Goal: Information Seeking & Learning: Check status

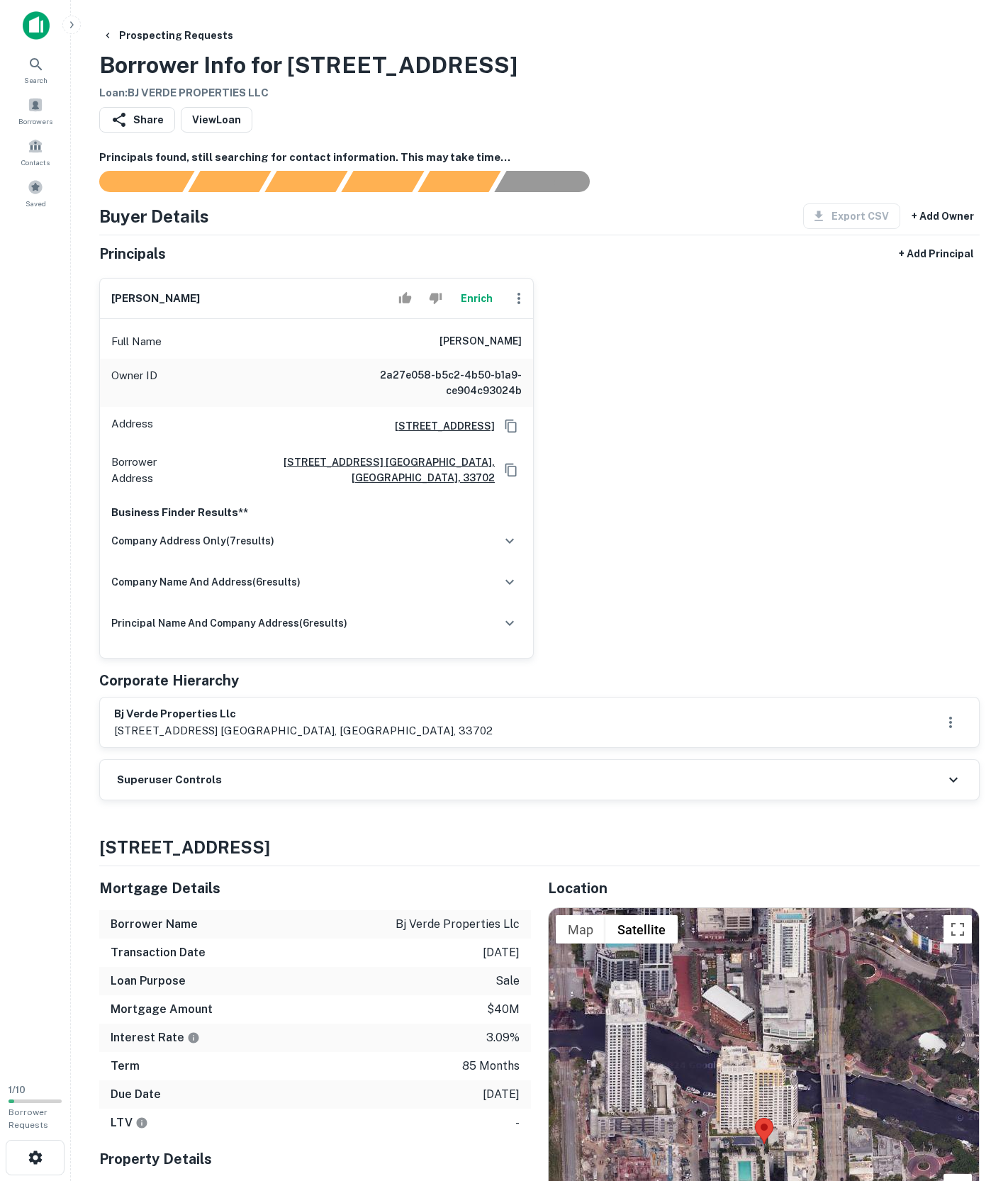
click at [309, 801] on div "Principals found, still searching for contact information. This may take time..…" at bounding box center [539, 476] width 881 height 652
click at [306, 799] on div "Superuser Controls" at bounding box center [539, 780] width 879 height 40
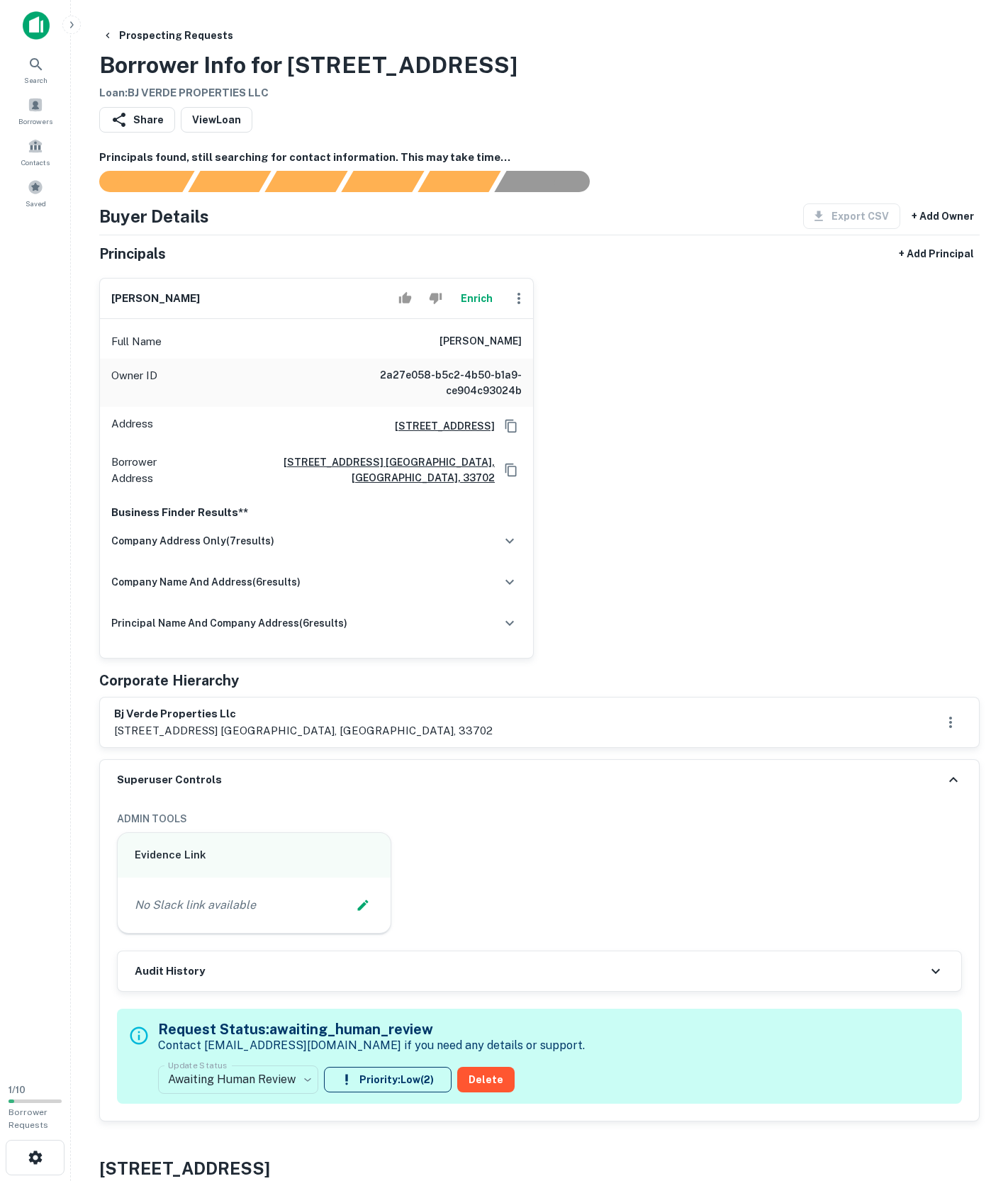
click at [306, 799] on div "Superuser Controls" at bounding box center [539, 780] width 879 height 40
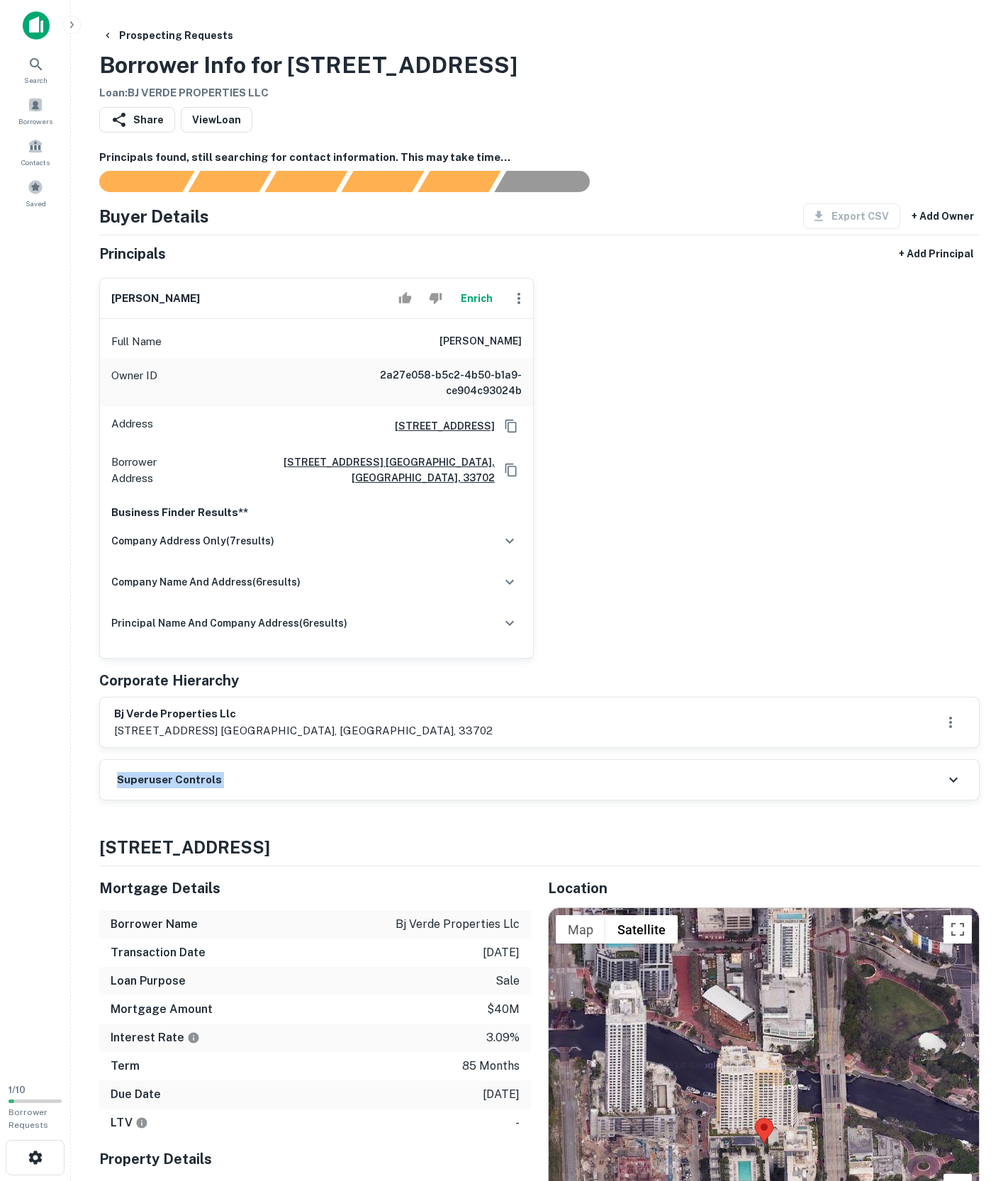
click at [306, 799] on div "Superuser Controls" at bounding box center [539, 780] width 879 height 40
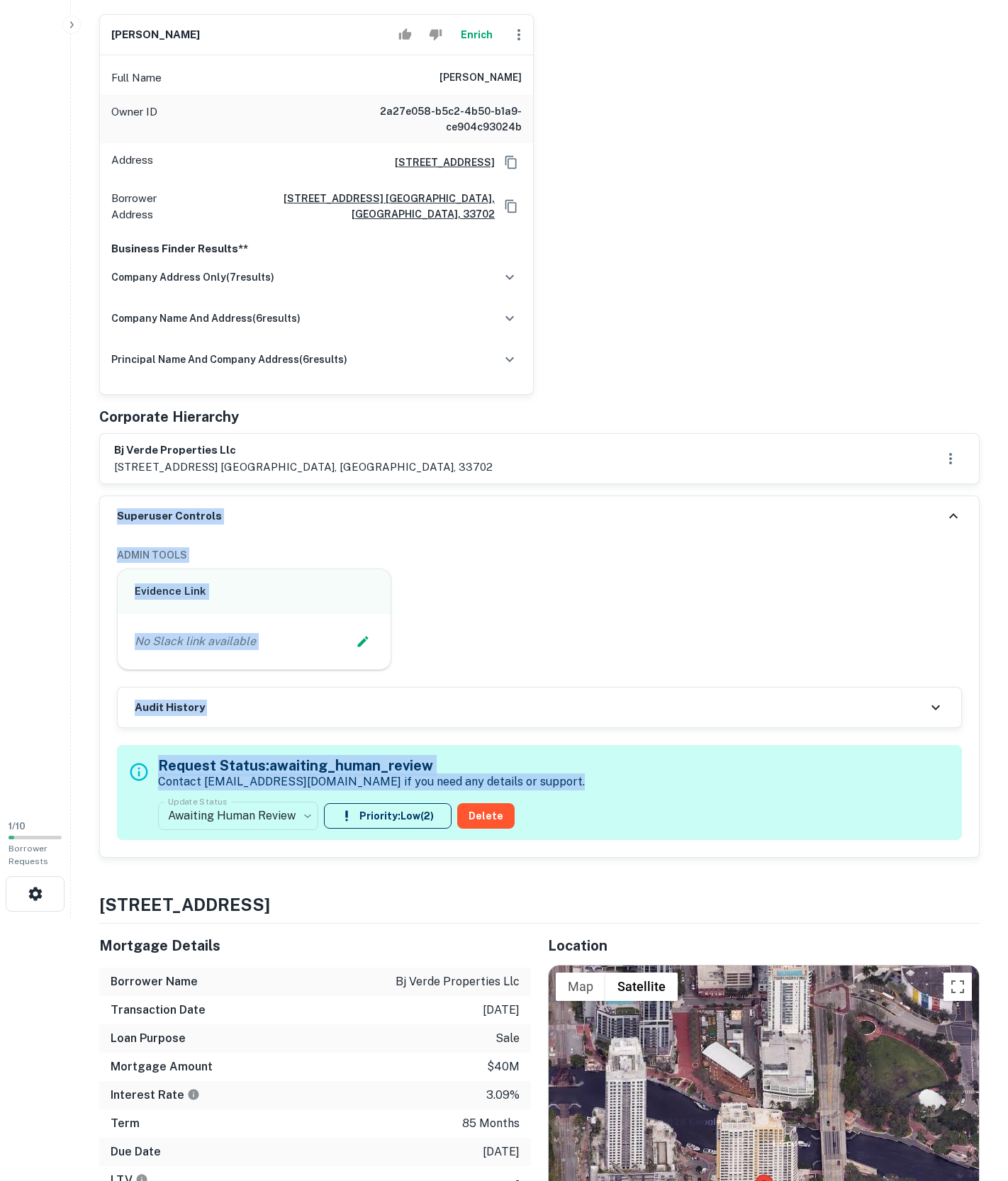
scroll to position [212, 0]
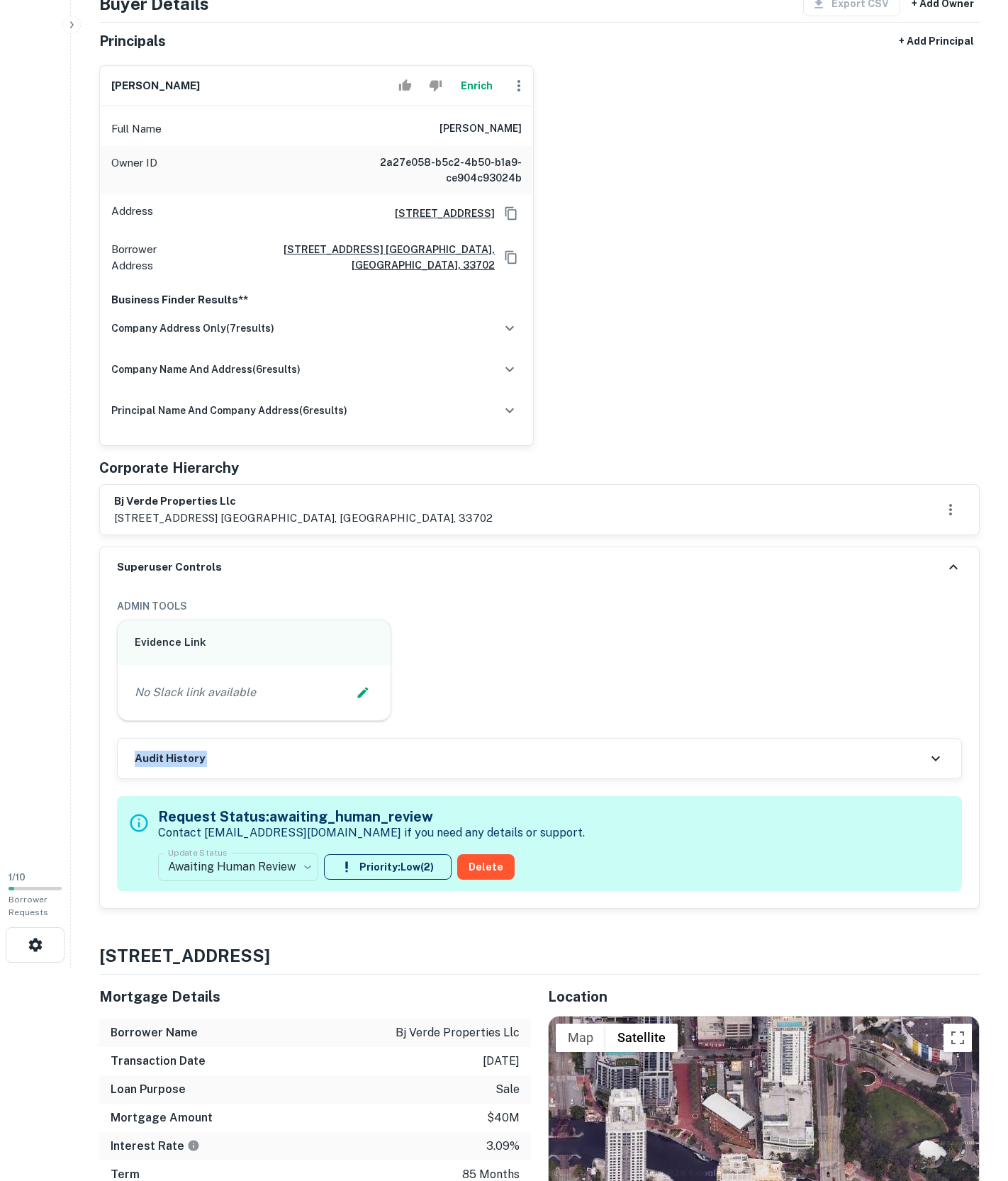
click at [290, 779] on div "Audit History" at bounding box center [539, 759] width 843 height 40
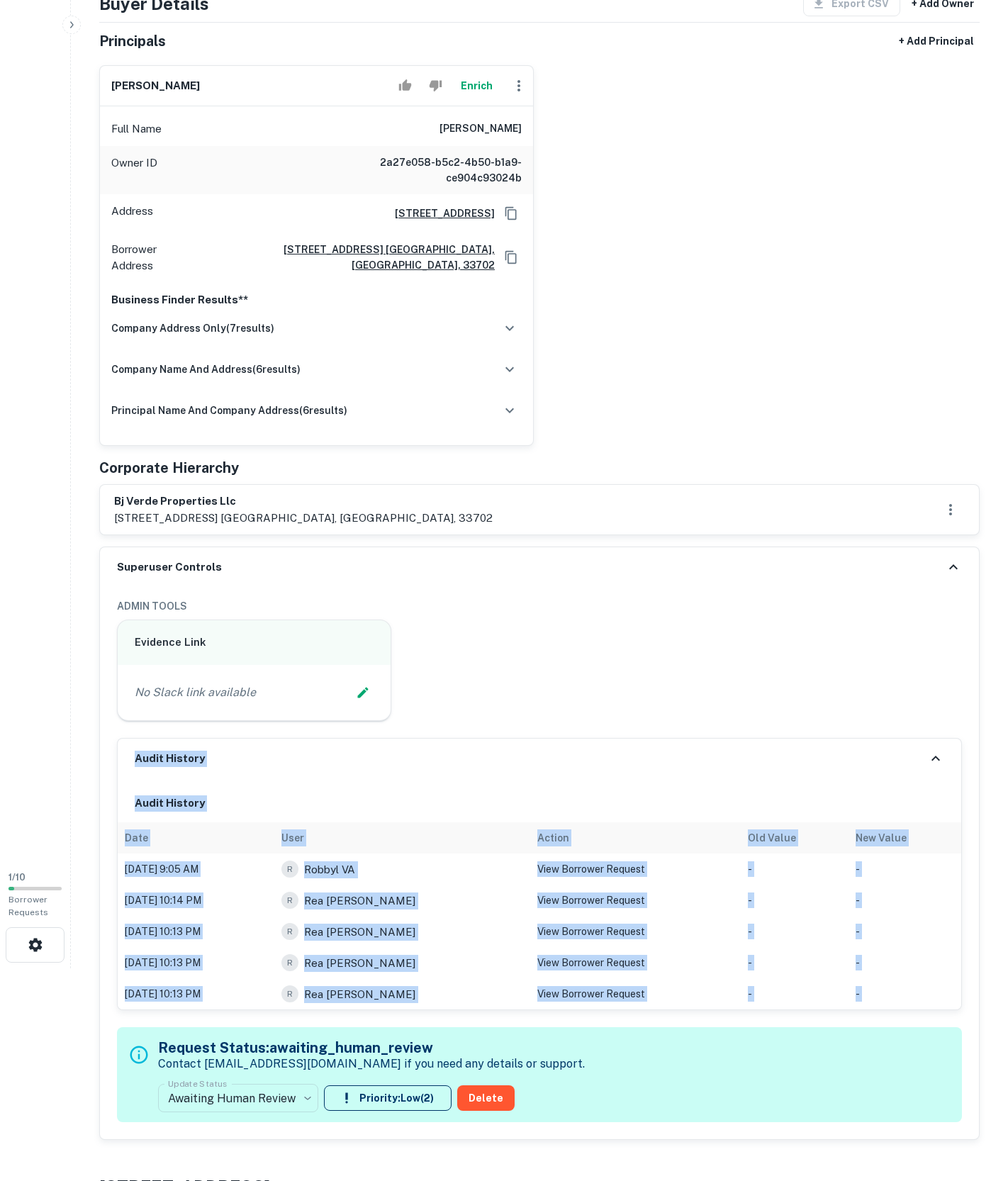
click at [290, 779] on div "Audit History" at bounding box center [539, 759] width 843 height 40
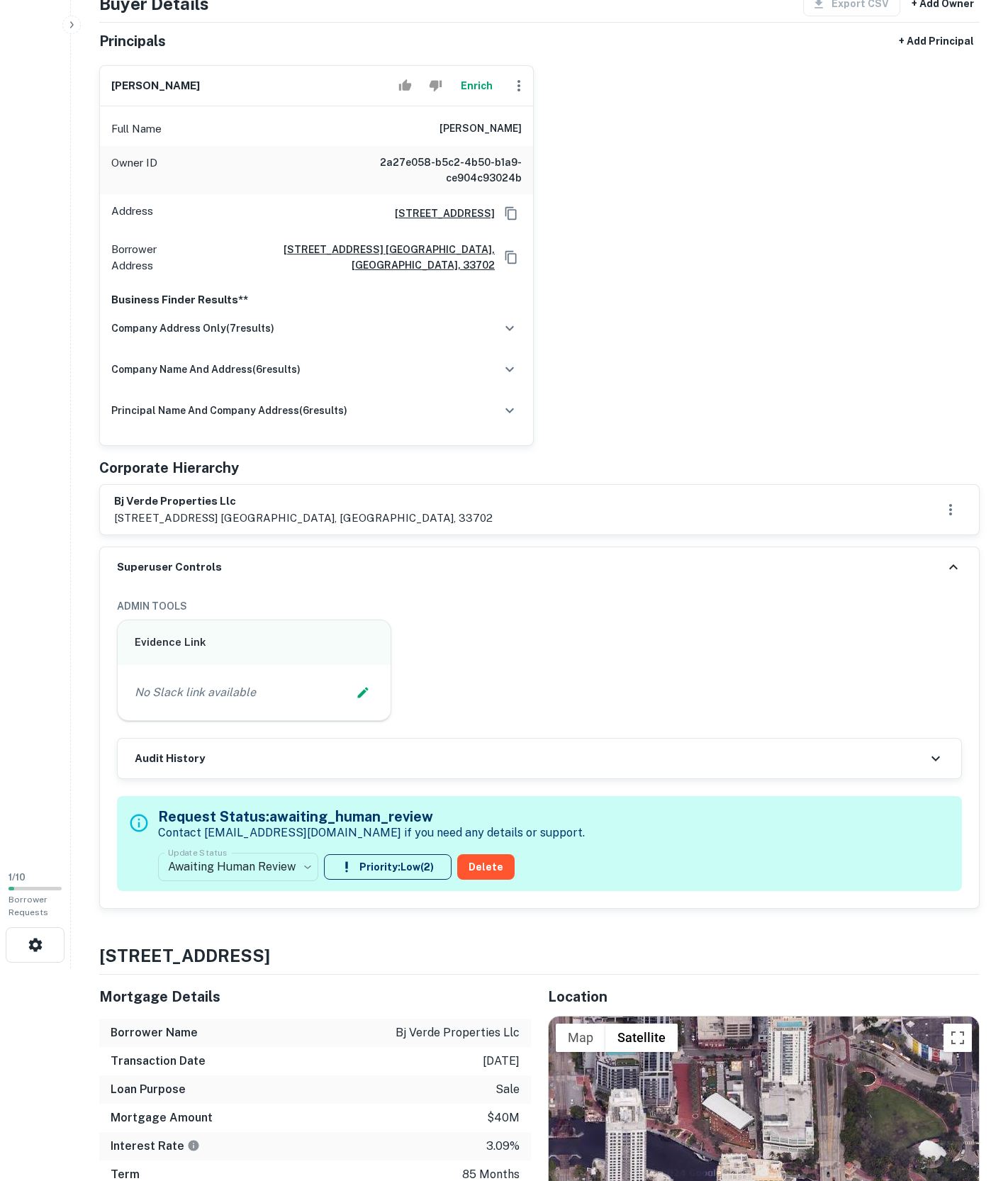
click at [475, 721] on div "Evidence Link No Slack link available" at bounding box center [534, 665] width 856 height 113
click at [384, 705] on div "Principals found, still searching for contact information. This may take time..…" at bounding box center [539, 422] width 881 height 972
click at [383, 587] on div "Superuser Controls" at bounding box center [539, 567] width 879 height 40
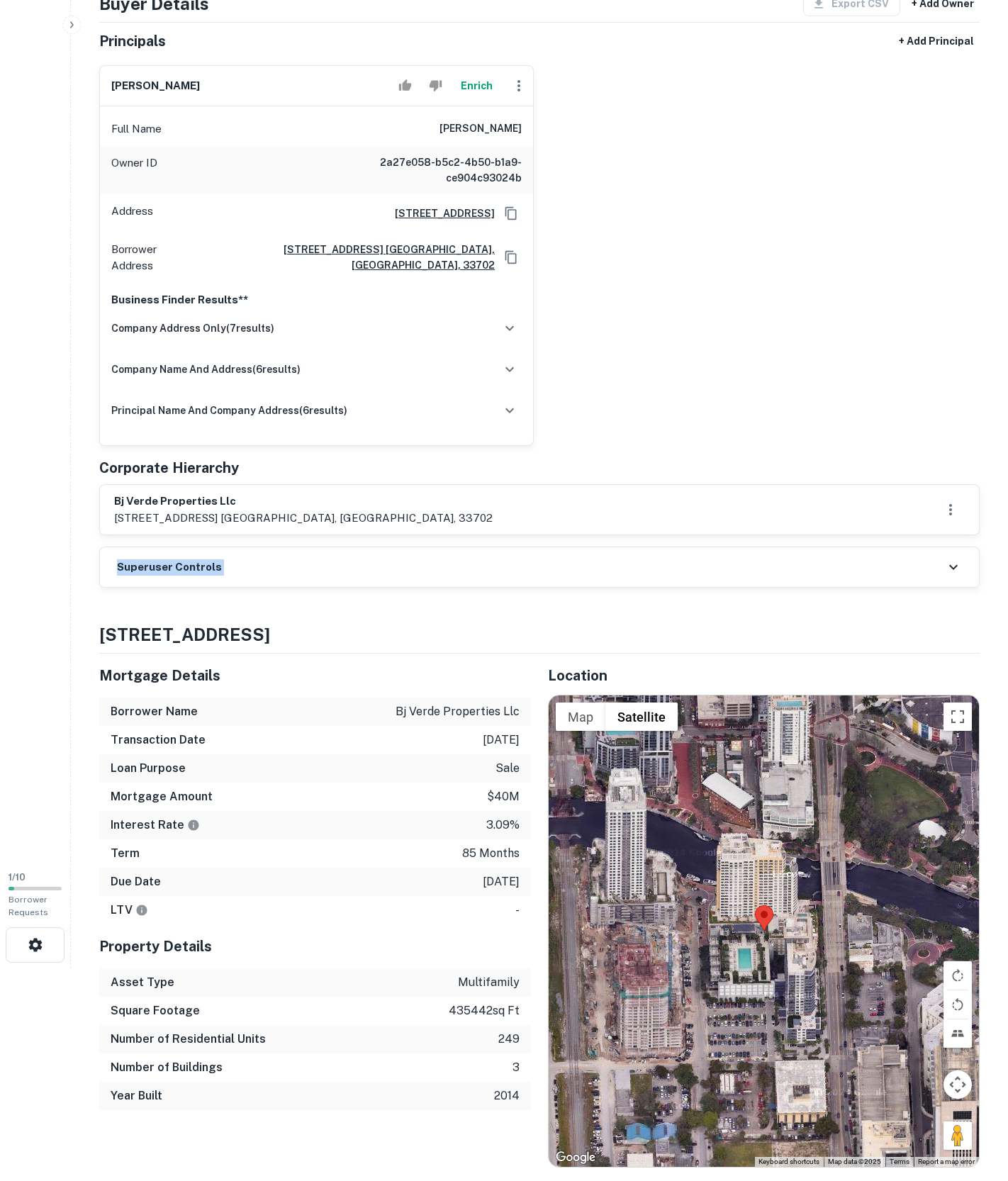
click at [383, 587] on div "Superuser Controls" at bounding box center [539, 567] width 879 height 40
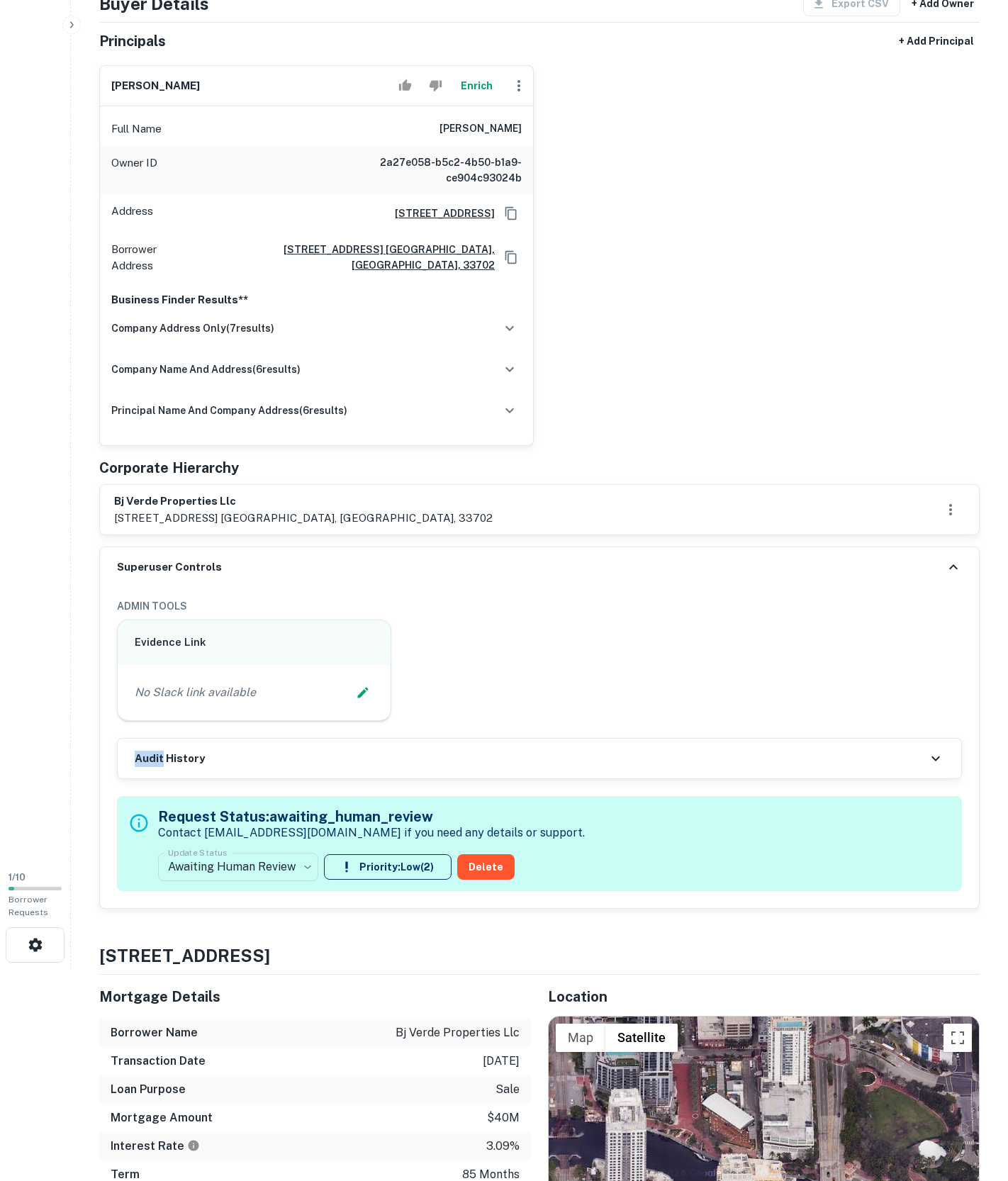
click at [364, 779] on div "Audit History" at bounding box center [539, 759] width 843 height 40
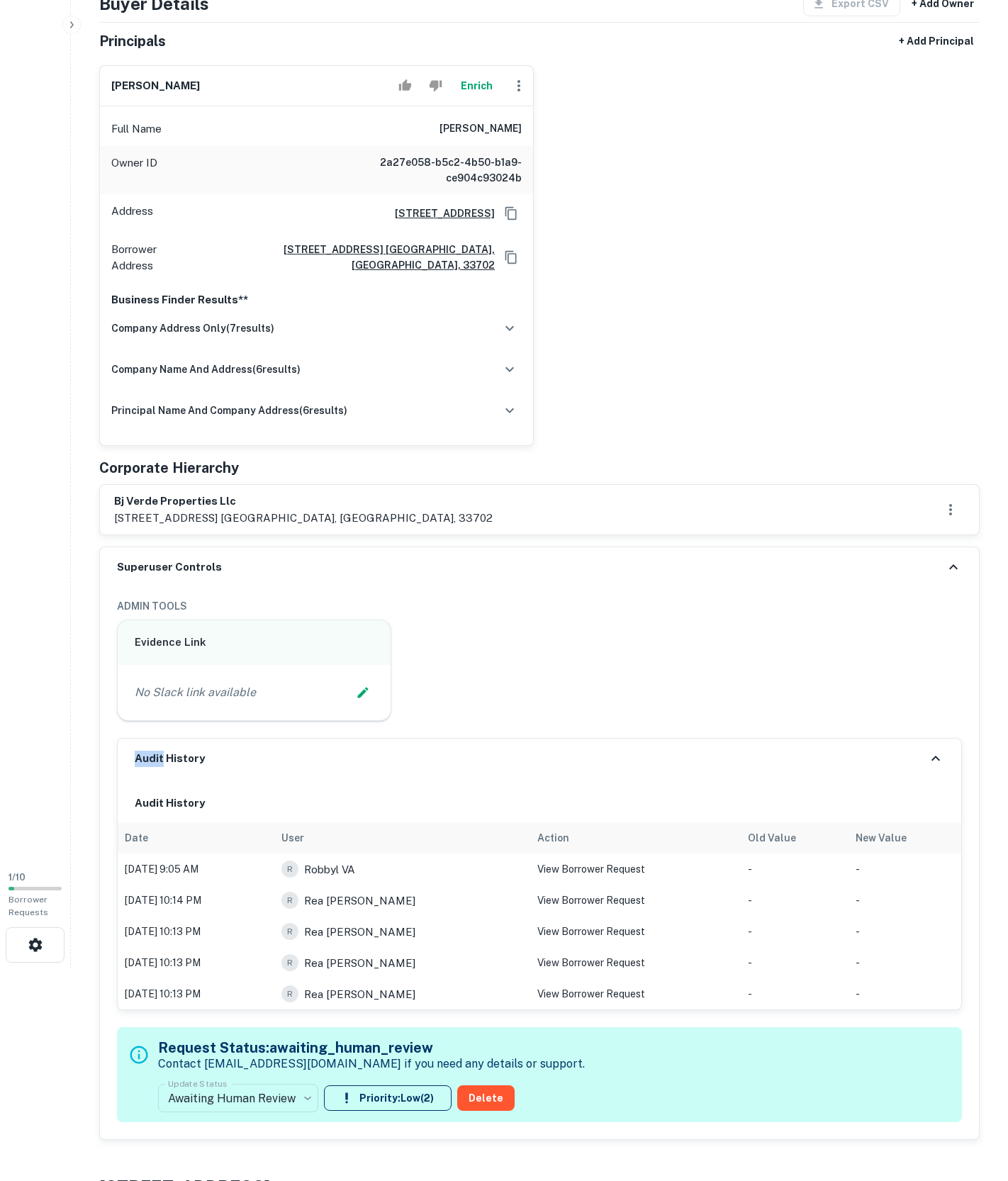
click at [364, 779] on div "Audit History" at bounding box center [539, 759] width 843 height 40
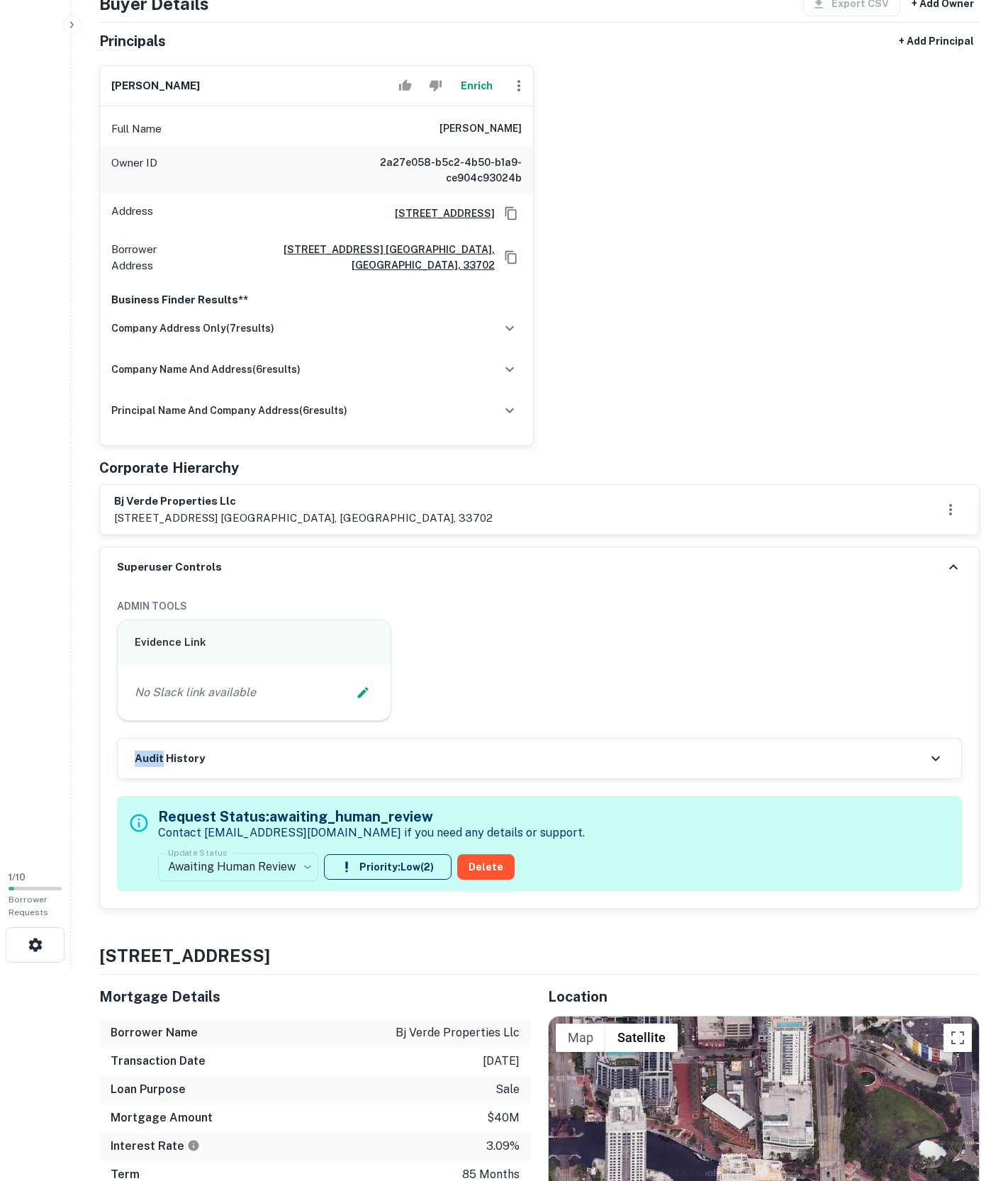
click at [364, 779] on div "Audit History" at bounding box center [539, 759] width 843 height 40
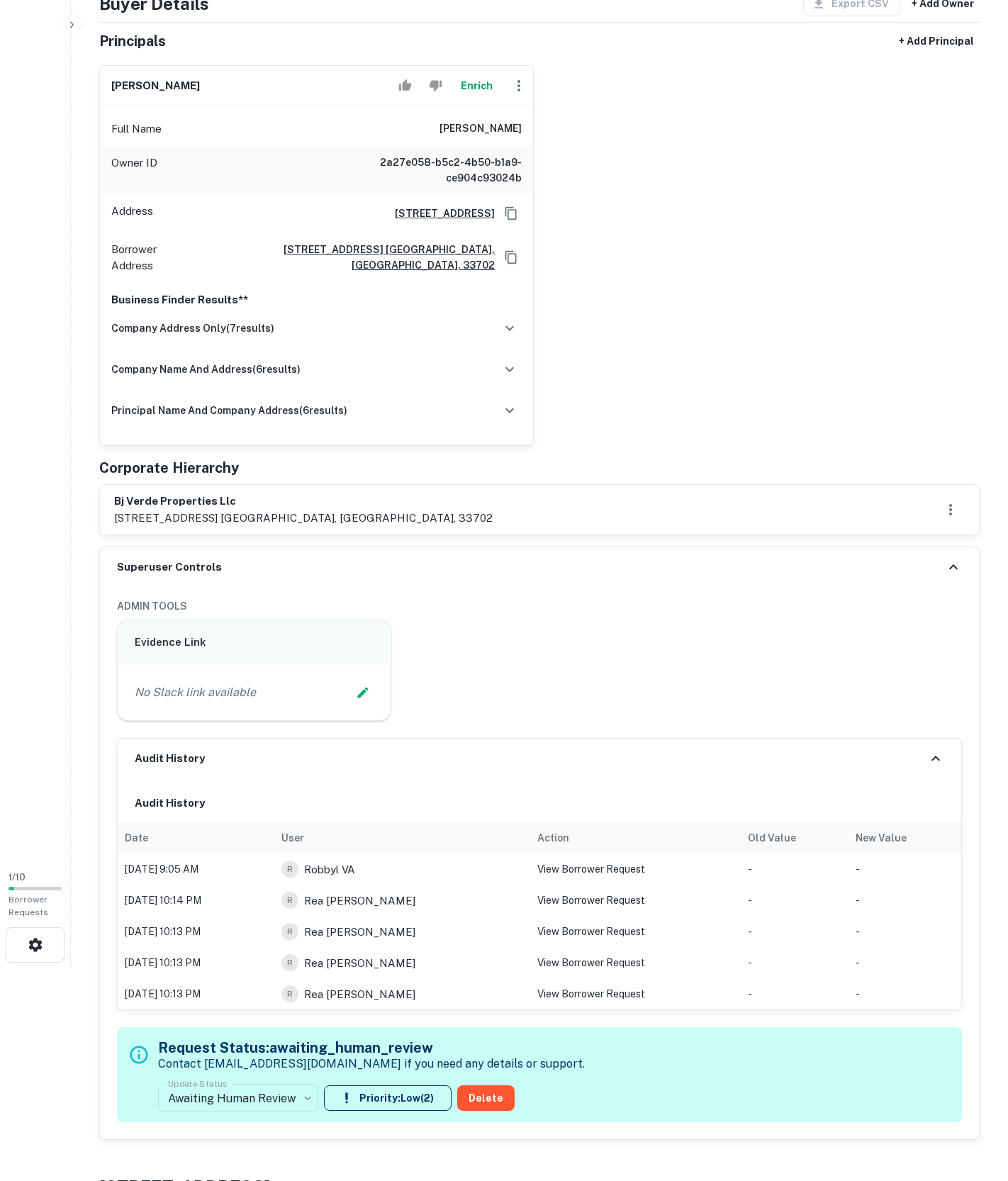
click at [515, 535] on div "bj verde properties llc 7901 4th st n ste 300, st. petersburg, fl, 33702" at bounding box center [539, 509] width 879 height 49
click at [500, 587] on div "Superuser Controls" at bounding box center [539, 567] width 879 height 40
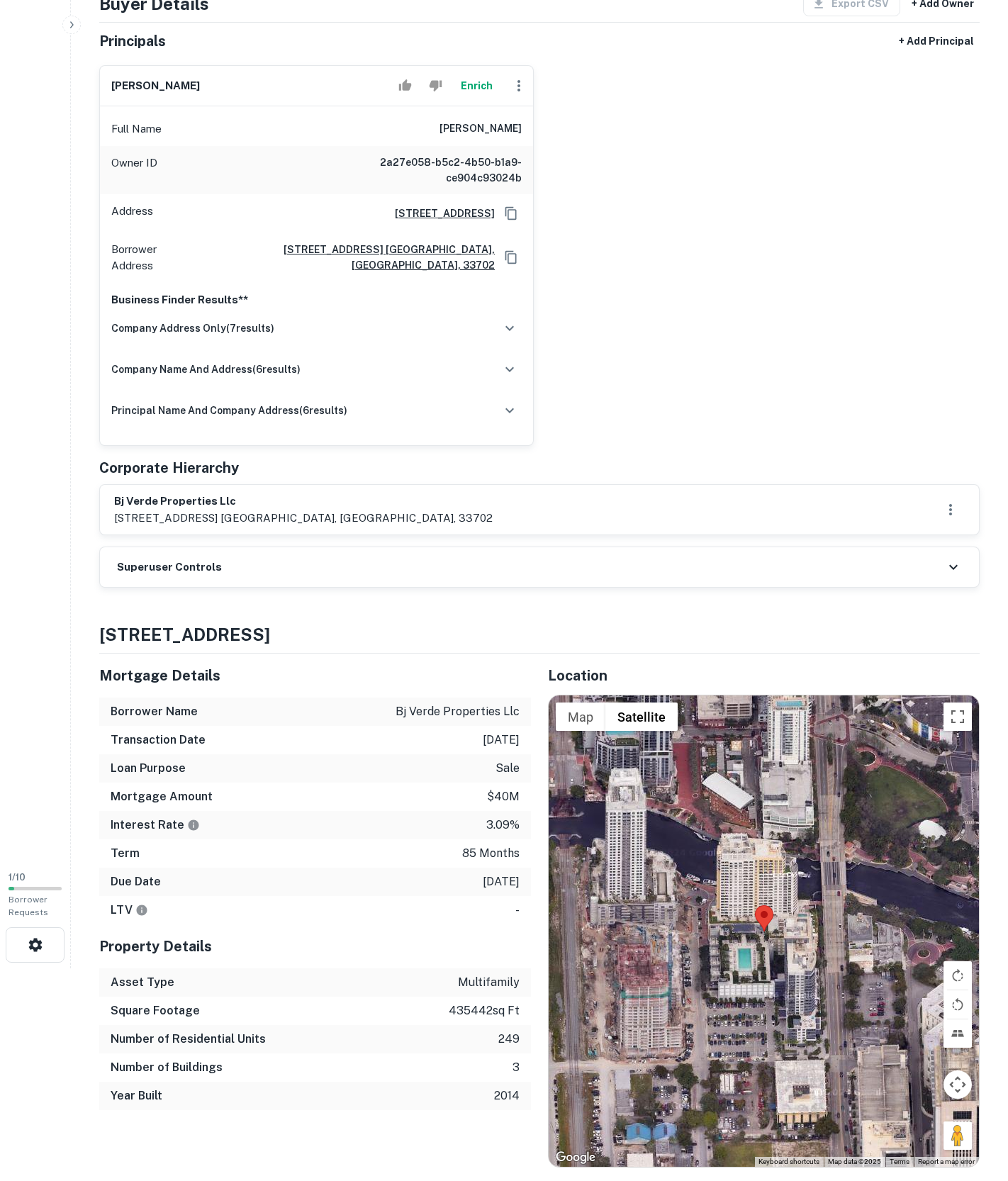
scroll to position [0, 0]
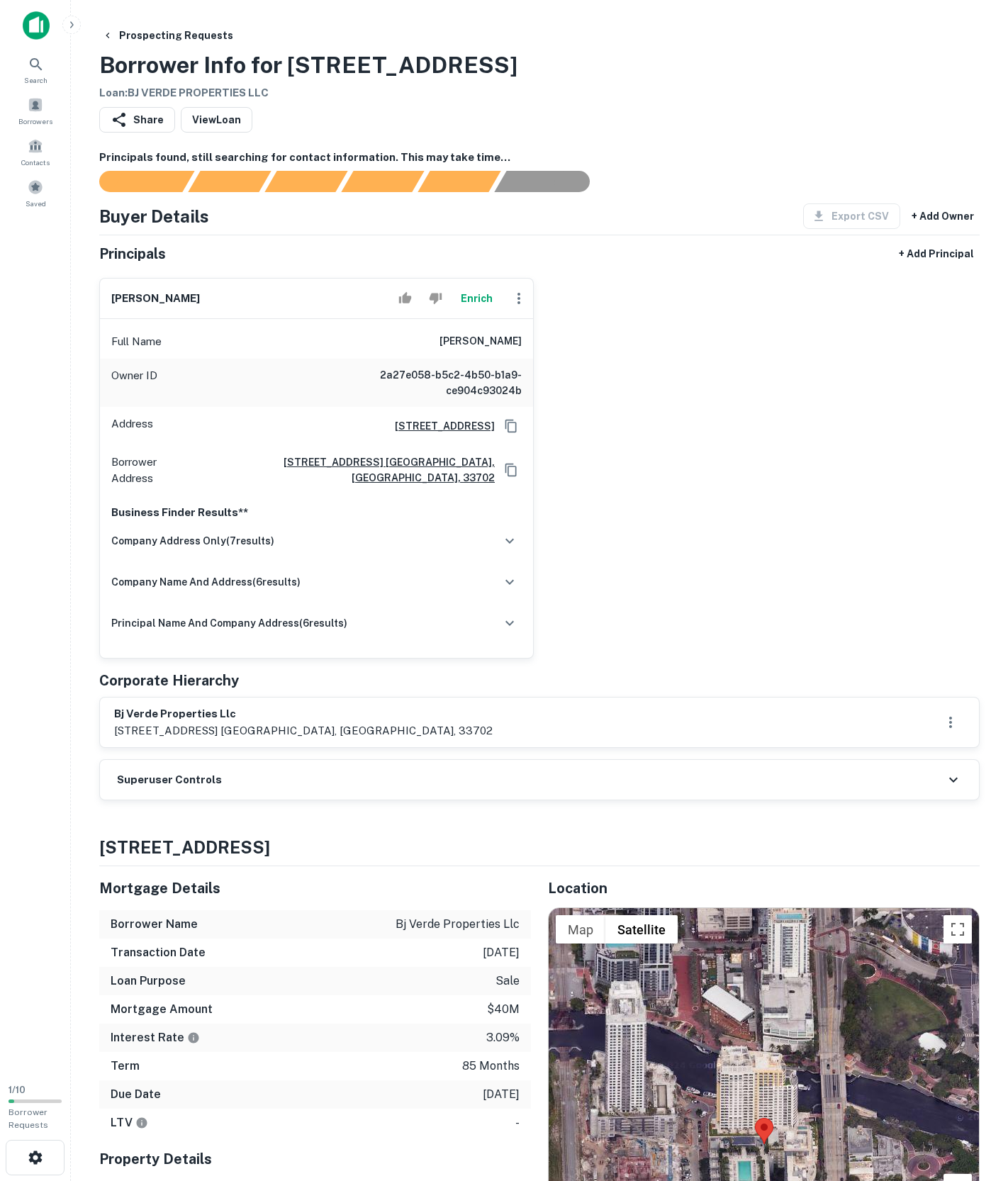
click at [598, 656] on div "baiyan li Enrich Full Name baiyan li Owner ID 2a27e058-b5c2-4b50-b1a9-ce904c930…" at bounding box center [533, 462] width 892 height 392
